Goal: Task Accomplishment & Management: Manage account settings

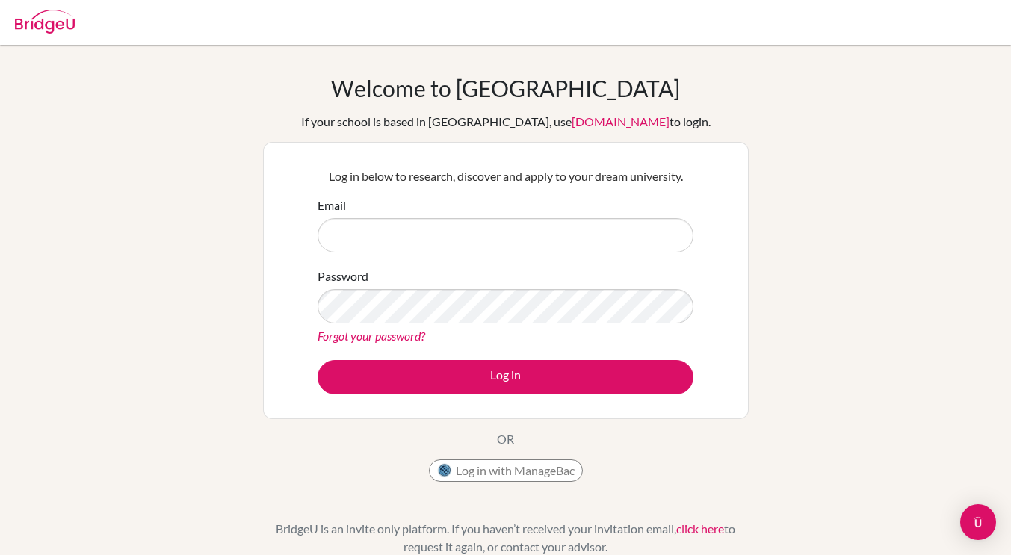
click at [495, 397] on div "Log in below to research, discover and apply to your dream university. Email Pa…" at bounding box center [506, 281] width 395 height 246
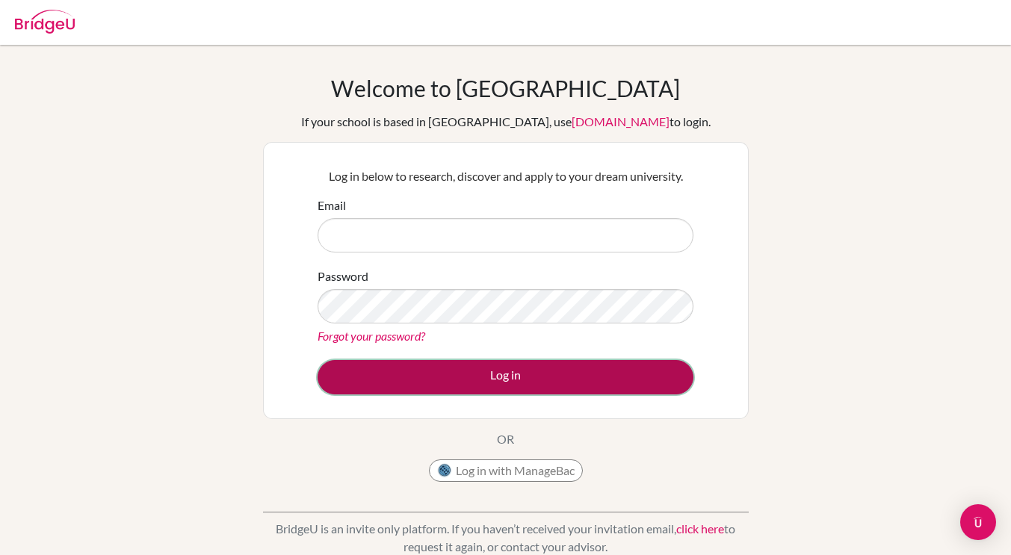
click at [505, 383] on button "Log in" at bounding box center [506, 377] width 376 height 34
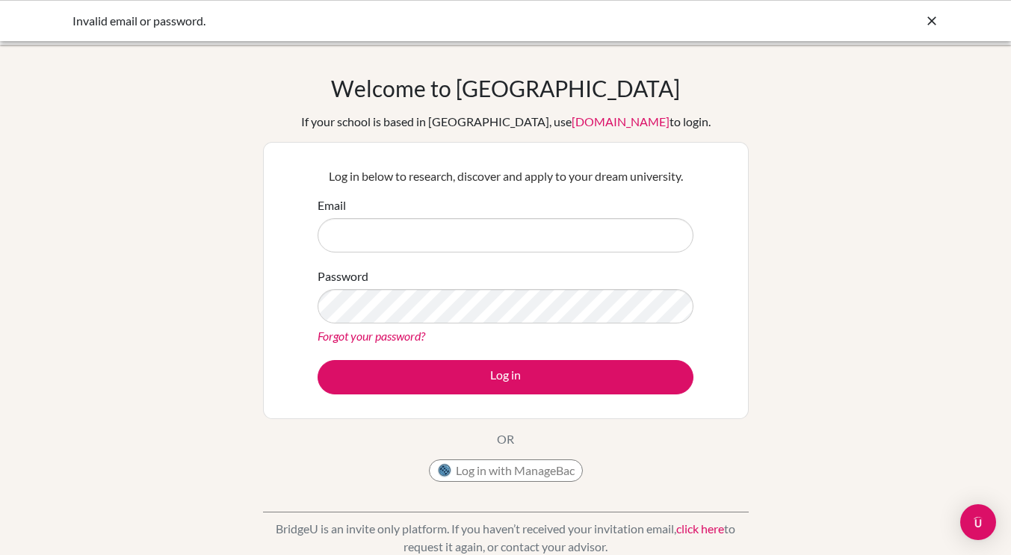
click at [469, 237] on input "Email" at bounding box center [506, 235] width 376 height 34
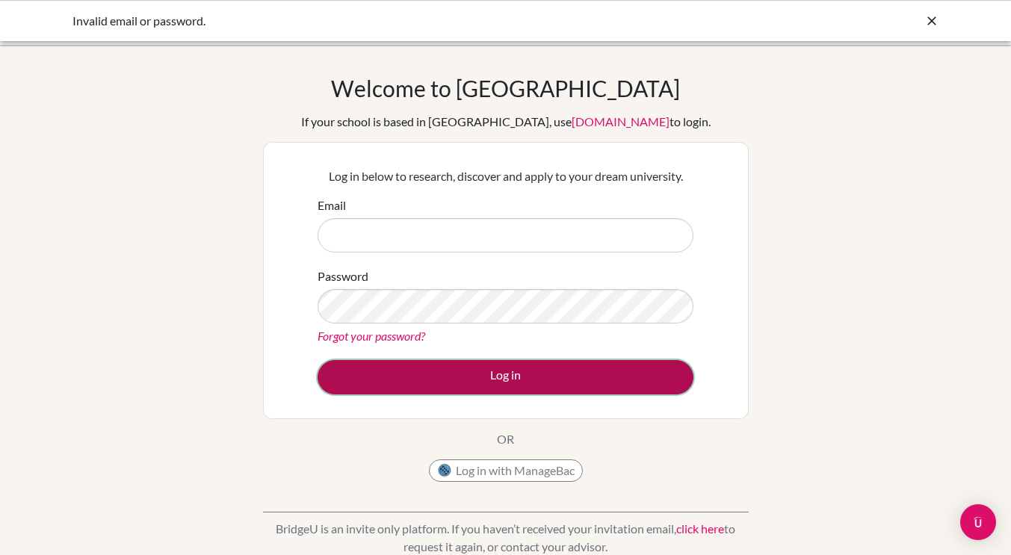
click at [513, 378] on button "Log in" at bounding box center [506, 377] width 376 height 34
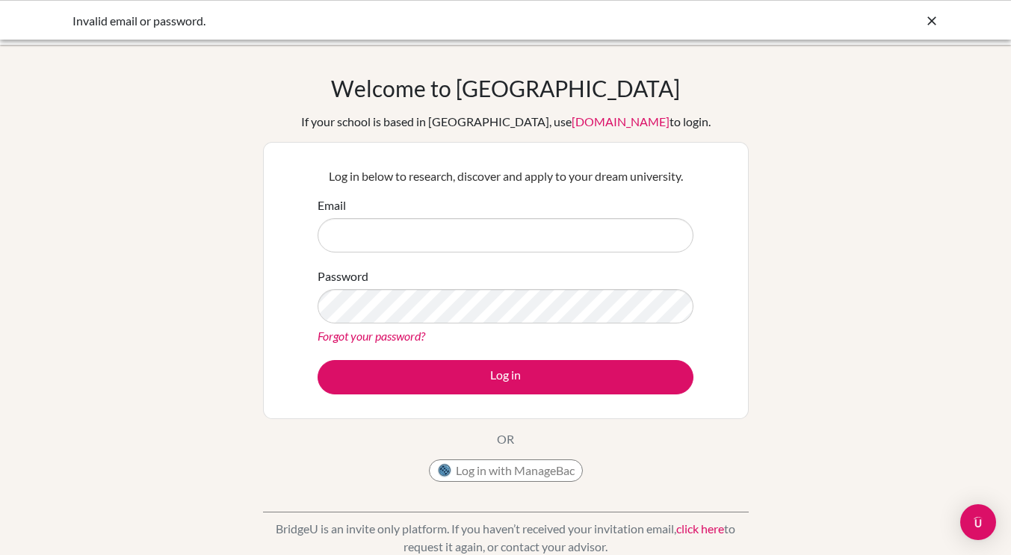
drag, startPoint x: 0, startPoint y: 0, endPoint x: 452, endPoint y: 247, distance: 514.5
click at [452, 247] on input "Email" at bounding box center [506, 235] width 376 height 34
type input "r.rees@bis-ny.org"
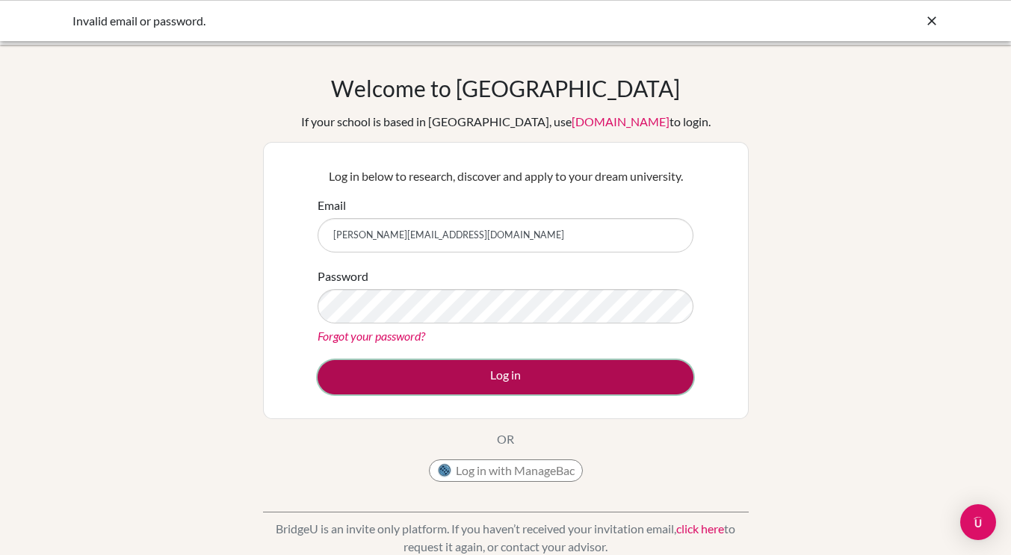
click at [516, 378] on button "Log in" at bounding box center [506, 377] width 376 height 34
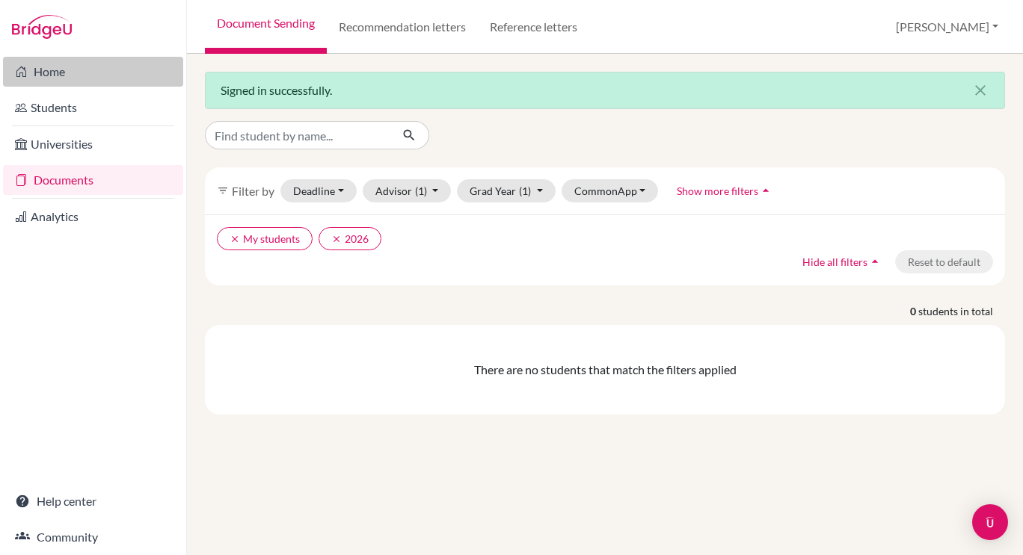
click at [61, 75] on link "Home" at bounding box center [93, 72] width 180 height 30
